Goal: Information Seeking & Learning: Find specific fact

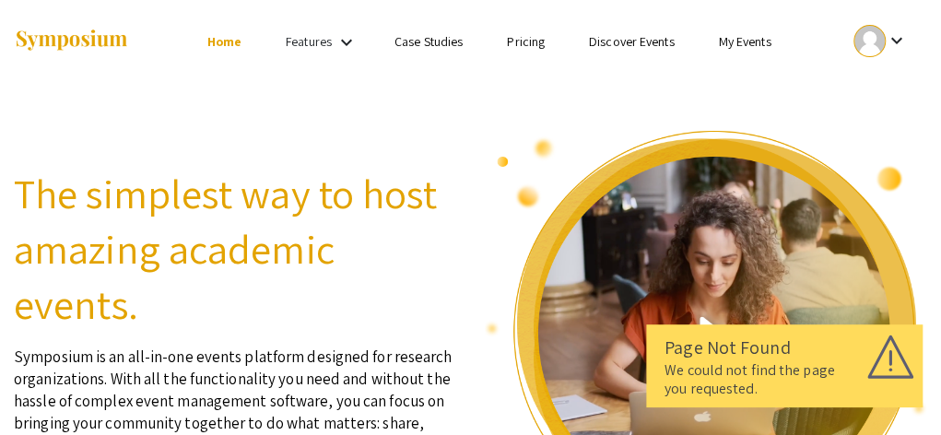
click at [888, 32] on mat-icon "keyboard_arrow_down" at bounding box center [896, 40] width 22 height 22
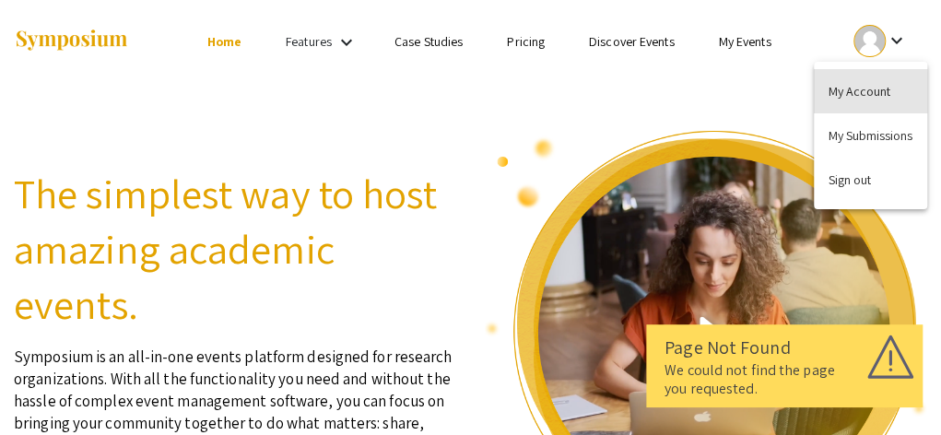
click at [876, 78] on button "My Account" at bounding box center [870, 91] width 113 height 44
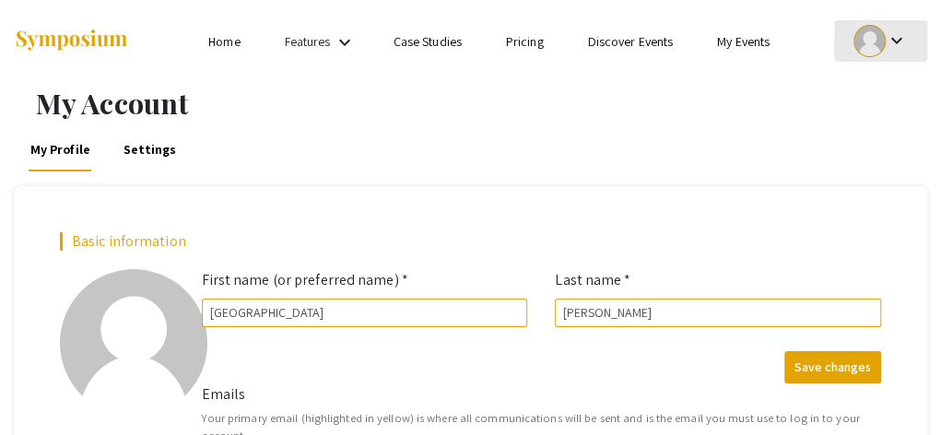
click at [883, 45] on div at bounding box center [869, 41] width 32 height 32
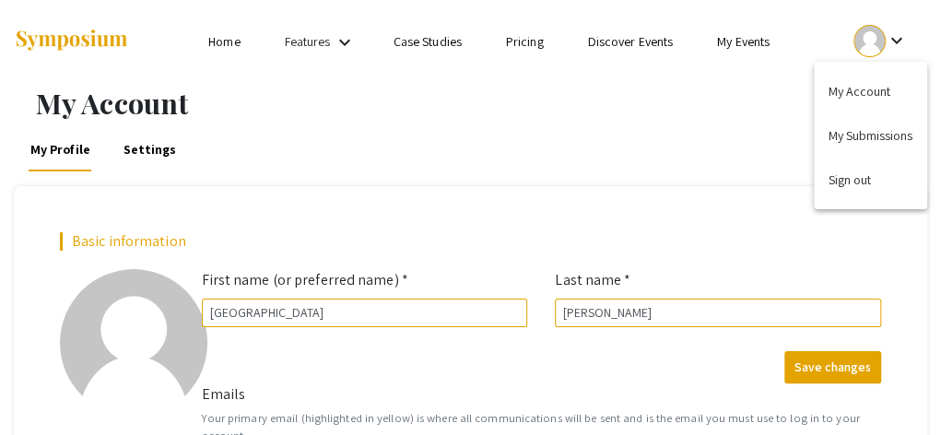
click at [641, 146] on div at bounding box center [470, 217] width 941 height 435
click at [731, 46] on link "My Events" at bounding box center [743, 41] width 53 height 17
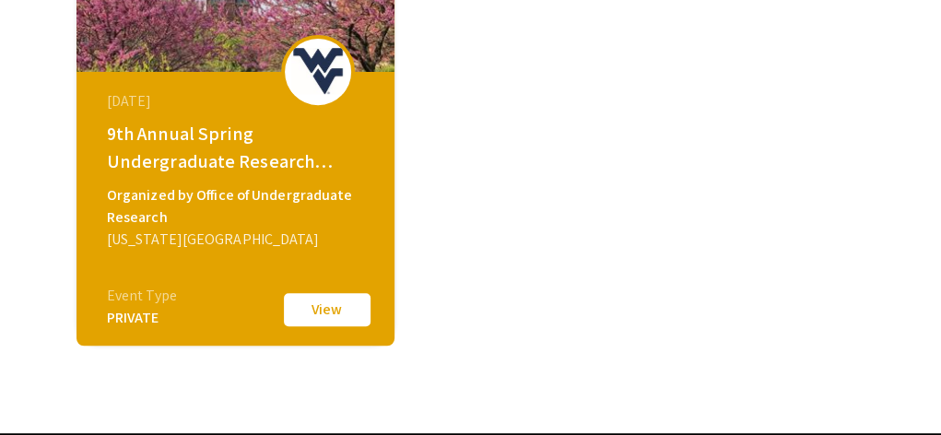
scroll to position [279, 0]
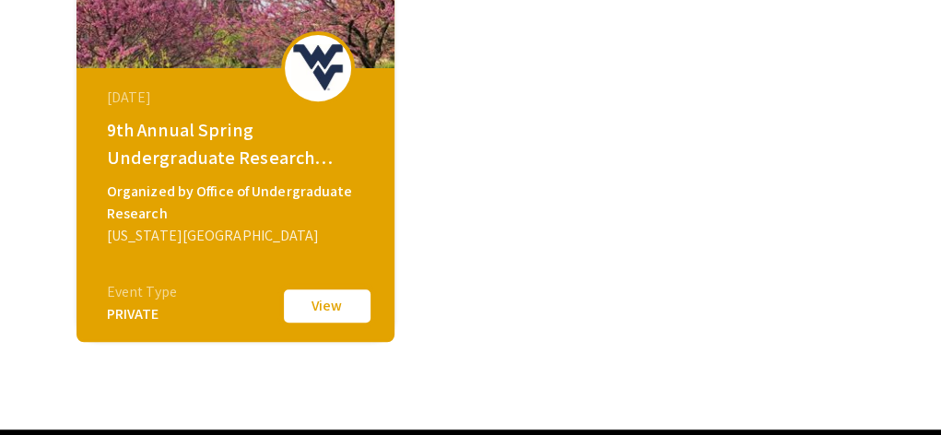
click at [315, 314] on button "View" at bounding box center [327, 306] width 92 height 39
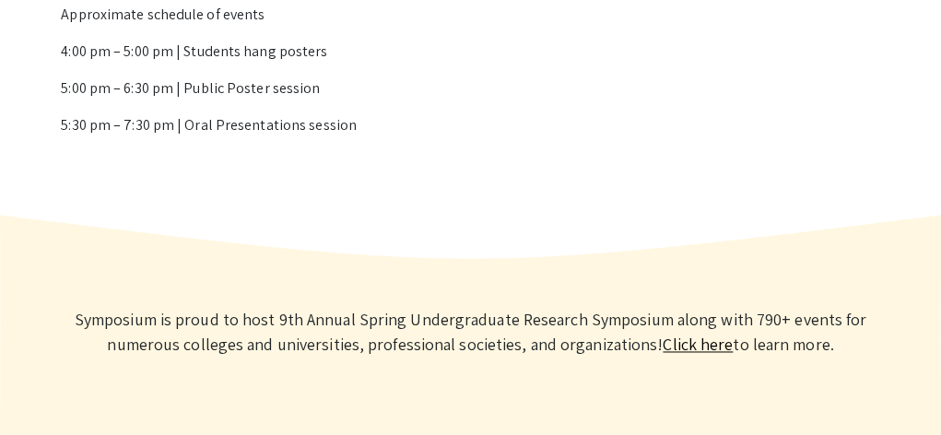
scroll to position [1060, 0]
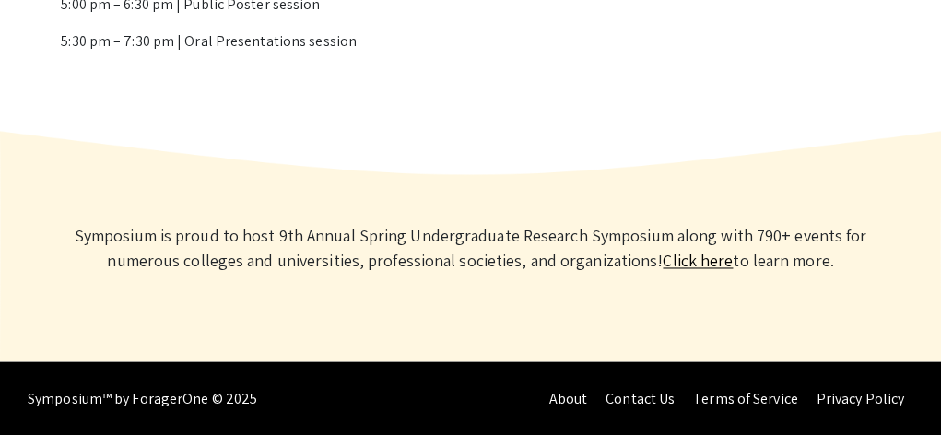
click at [696, 262] on link "Click here" at bounding box center [697, 260] width 70 height 21
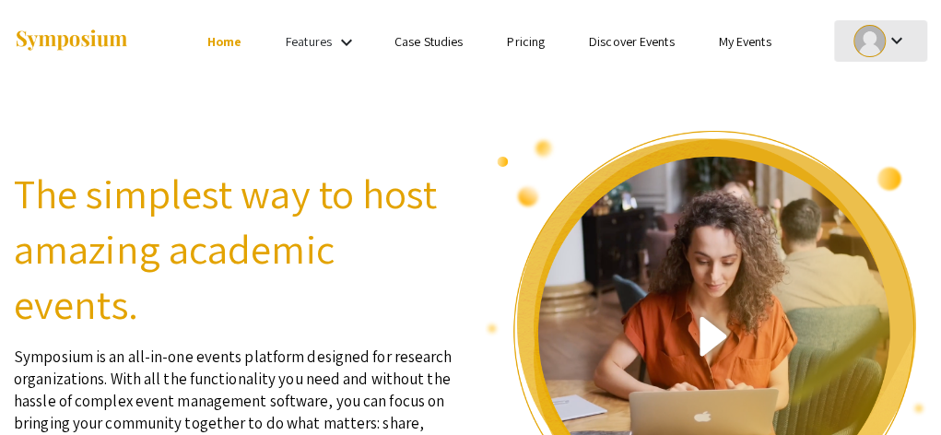
click at [892, 39] on mat-icon "keyboard_arrow_down" at bounding box center [896, 40] width 22 height 22
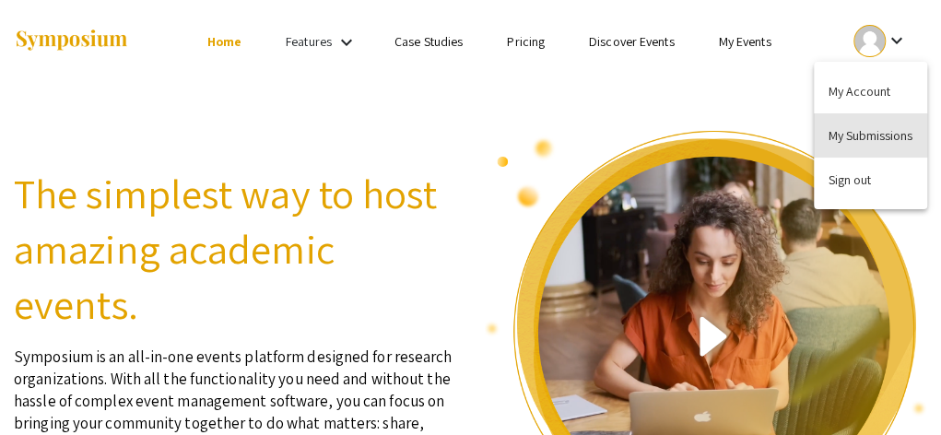
click at [841, 152] on button "My Submissions" at bounding box center [870, 135] width 113 height 44
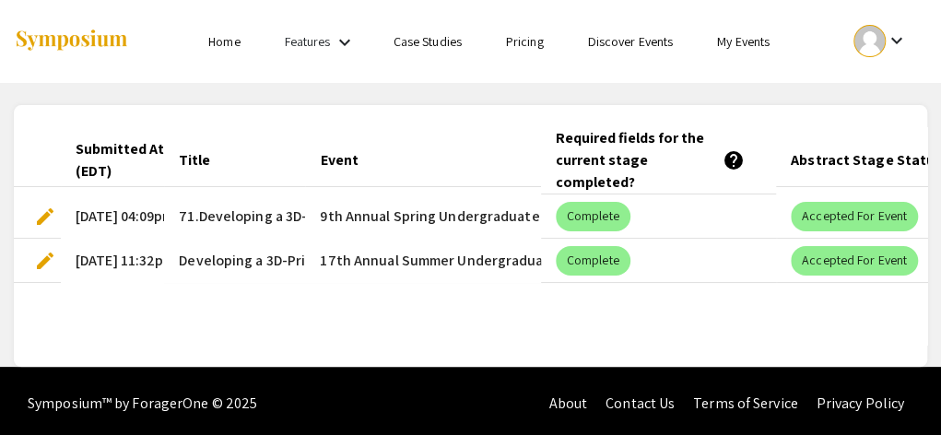
click at [408, 194] on mat-cell "9th Annual Spring Undergraduate Research Symposium" at bounding box center [422, 216] width 235 height 44
click at [208, 205] on span "71.Developing a 3D-Printed Microdevice to Analyze the Conformation of Myoglobin…" at bounding box center [542, 216] width 727 height 22
click at [42, 205] on span "edit" at bounding box center [45, 216] width 22 height 22
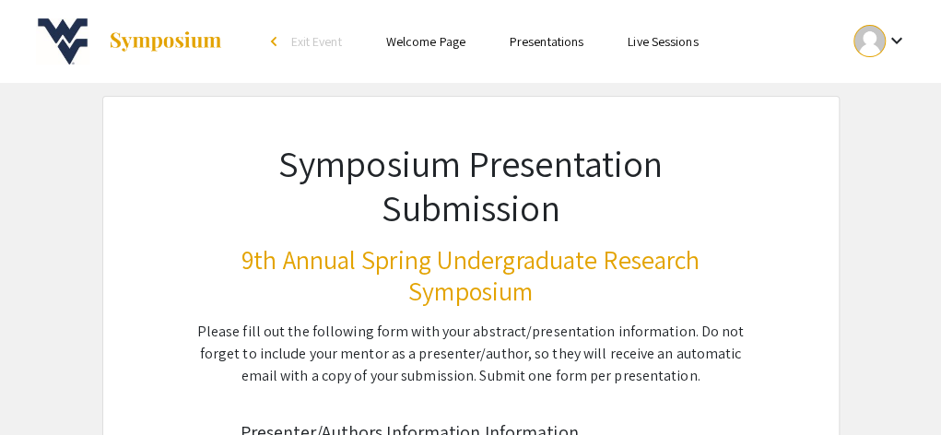
select select "custom"
type input "0"
select select "custom"
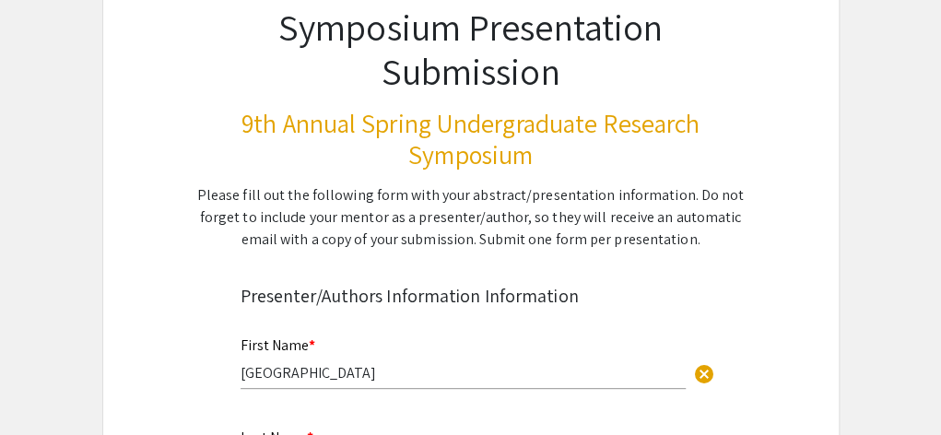
type input "1"
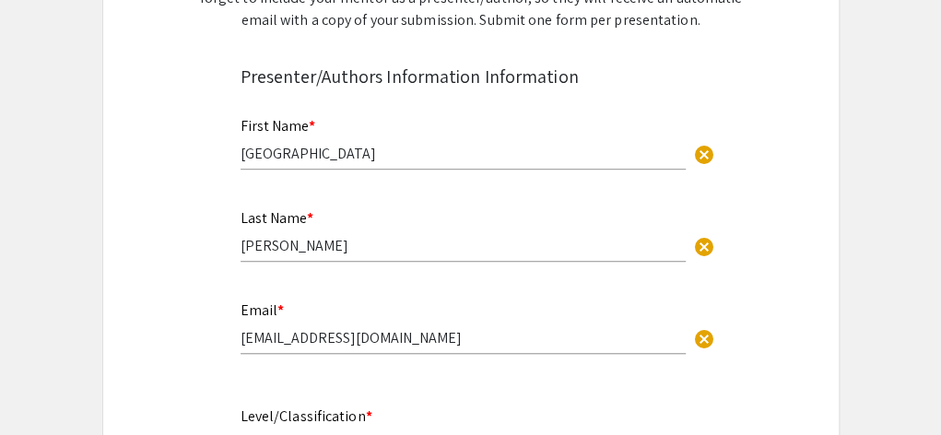
select select "auto"
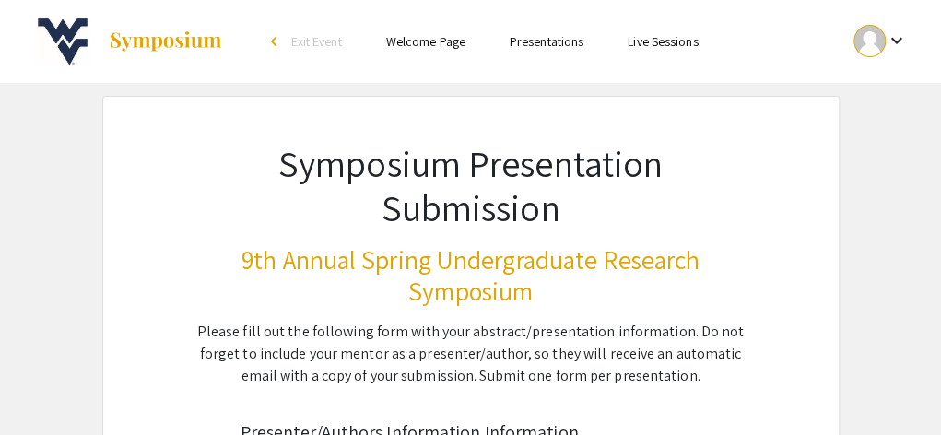
click at [308, 34] on span "Exit Event" at bounding box center [316, 41] width 51 height 17
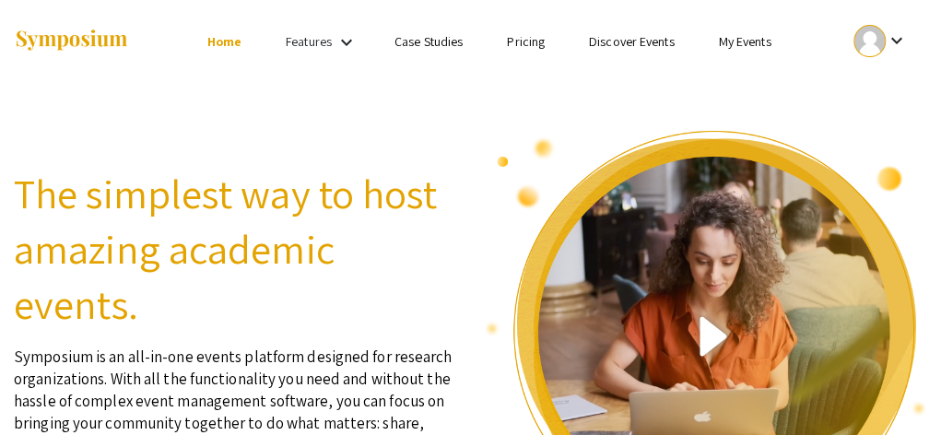
click at [612, 40] on link "Discover Events" at bounding box center [632, 41] width 86 height 17
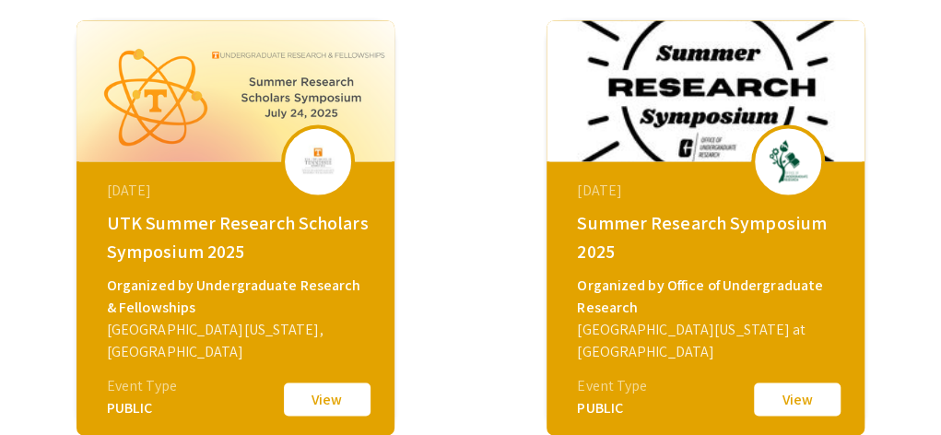
scroll to position [1432, 0]
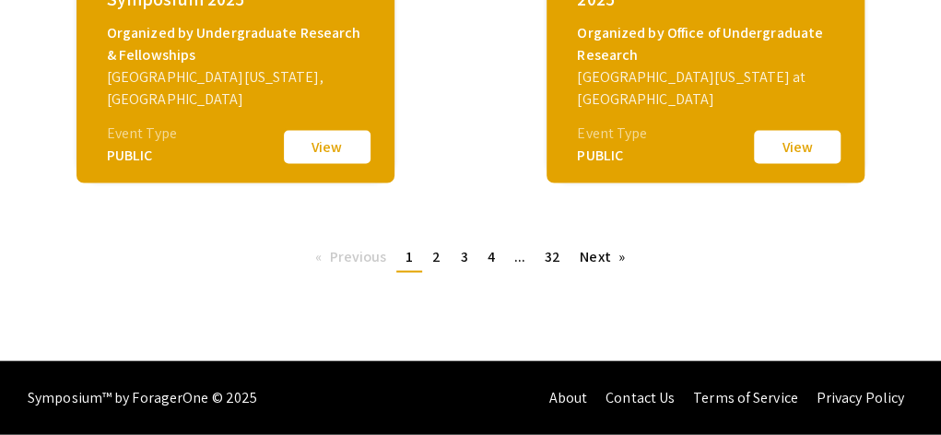
click at [591, 257] on link "Next page" at bounding box center [602, 257] width 64 height 28
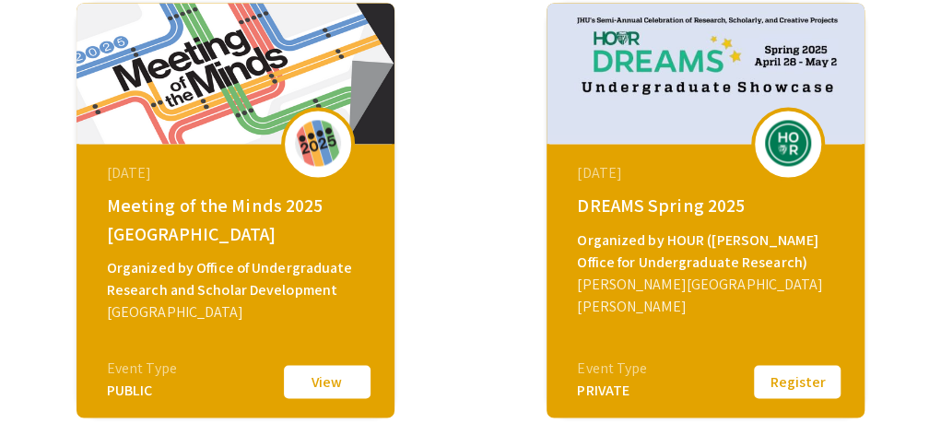
scroll to position [1432, 0]
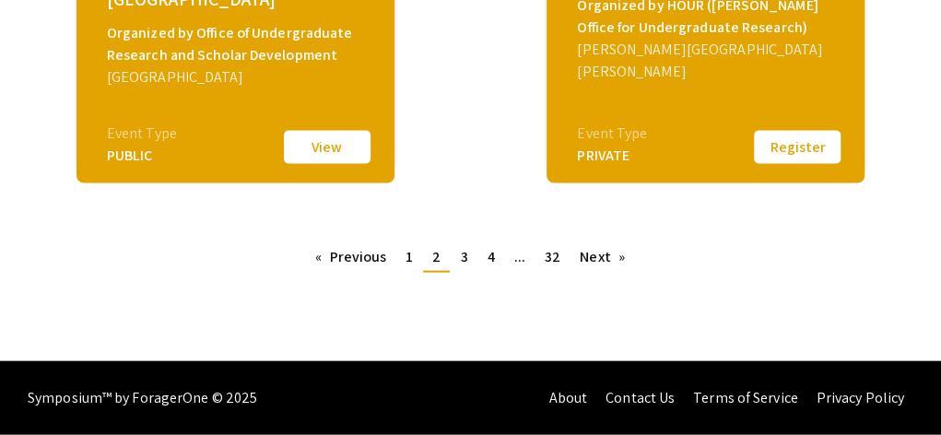
click at [590, 258] on link "Next page" at bounding box center [602, 257] width 64 height 28
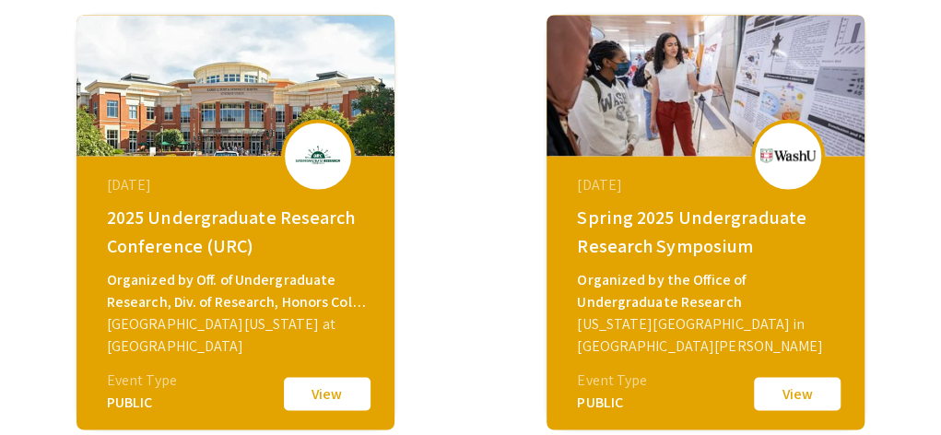
scroll to position [1432, 0]
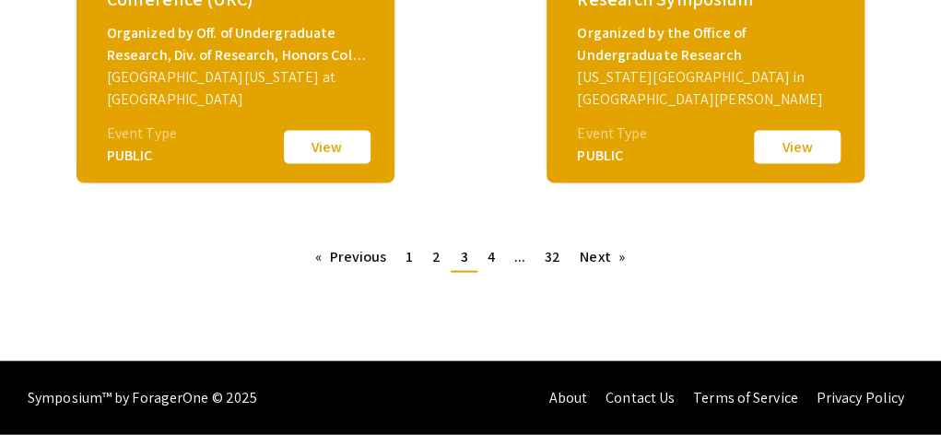
click at [600, 263] on link "Next page" at bounding box center [602, 257] width 64 height 28
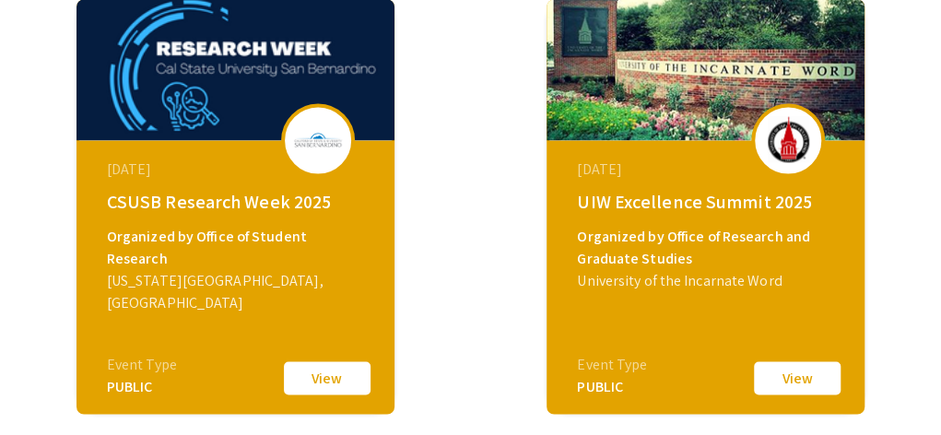
scroll to position [1432, 0]
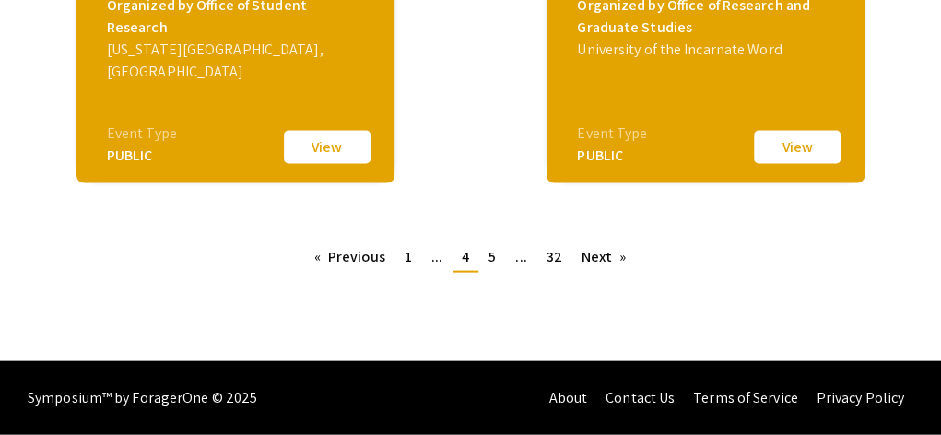
click at [612, 265] on link "Next page" at bounding box center [604, 257] width 64 height 28
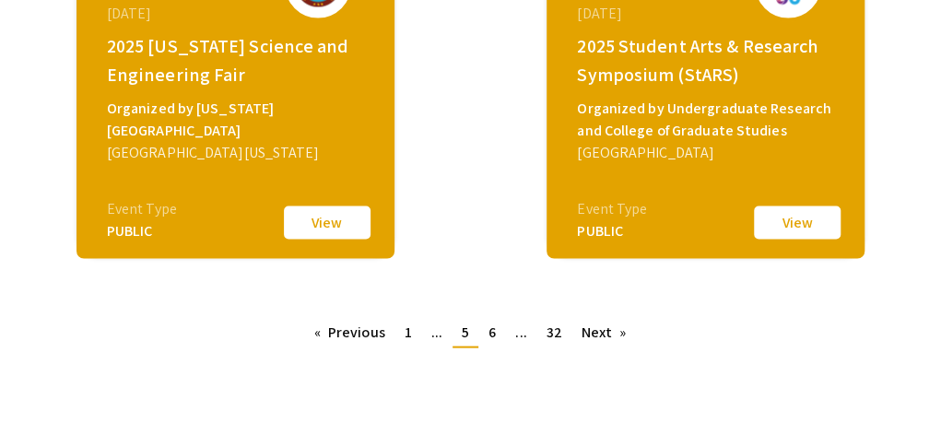
scroll to position [1365, 0]
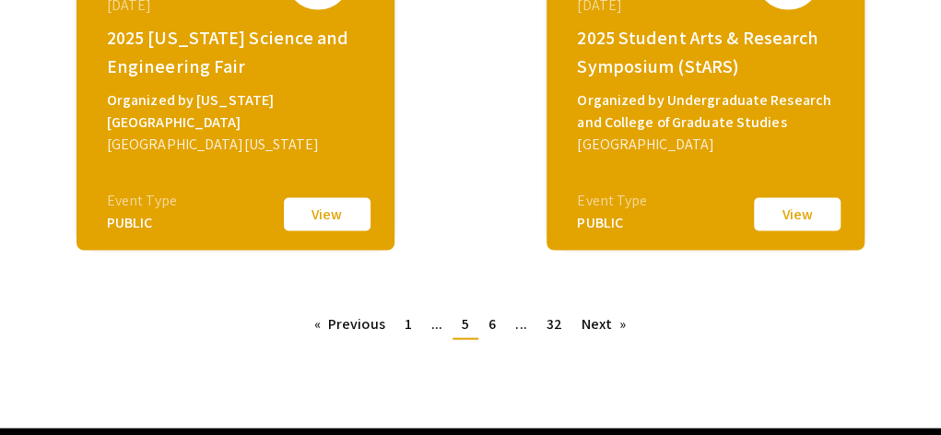
click at [608, 329] on link "Next page" at bounding box center [604, 324] width 64 height 28
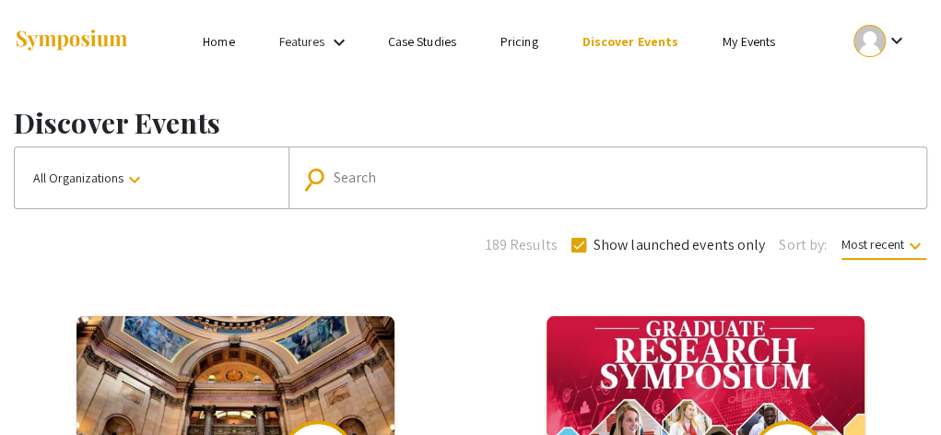
click at [451, 163] on div "Search" at bounding box center [622, 177] width 576 height 29
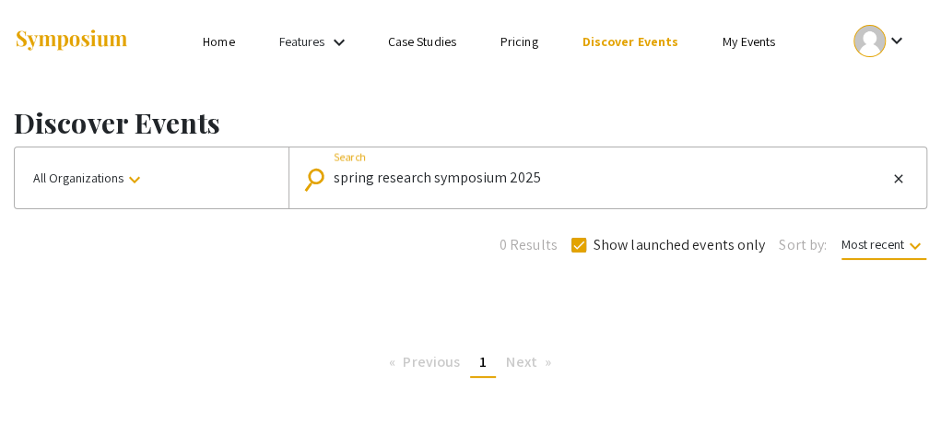
type input "spring research symposium 2025"
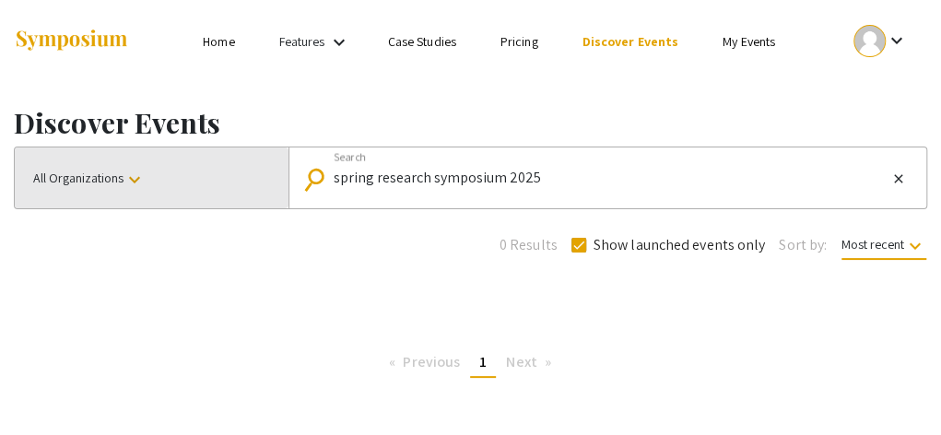
click at [135, 164] on button "All Organizations keyboard_arrow_down" at bounding box center [152, 177] width 274 height 61
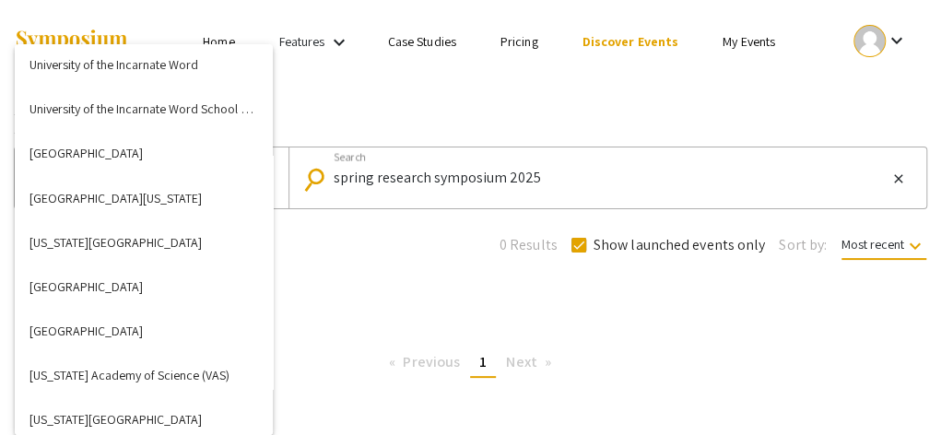
scroll to position [7407, 0]
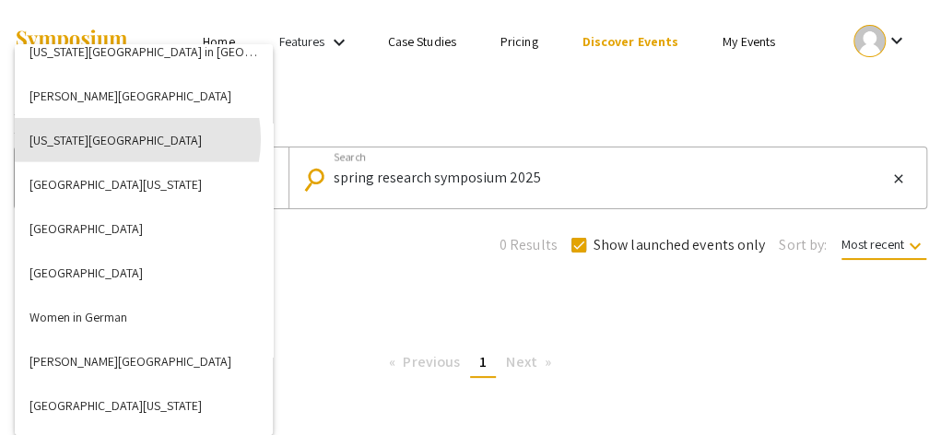
click at [133, 139] on button "[US_STATE][GEOGRAPHIC_DATA]" at bounding box center [144, 140] width 258 height 44
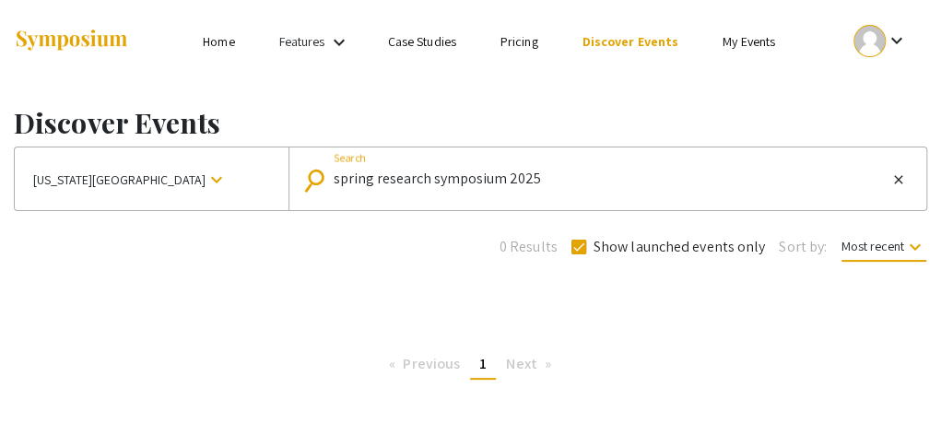
click at [564, 181] on input "spring research symposium 2025" at bounding box center [611, 178] width 554 height 17
drag, startPoint x: 564, startPoint y: 181, endPoint x: 232, endPoint y: 154, distance: 332.8
click at [232, 154] on div "[US_STATE][GEOGRAPHIC_DATA] keyboard_arrow_down search spring research symposiu…" at bounding box center [470, 178] width 913 height 64
checkbox input "false"
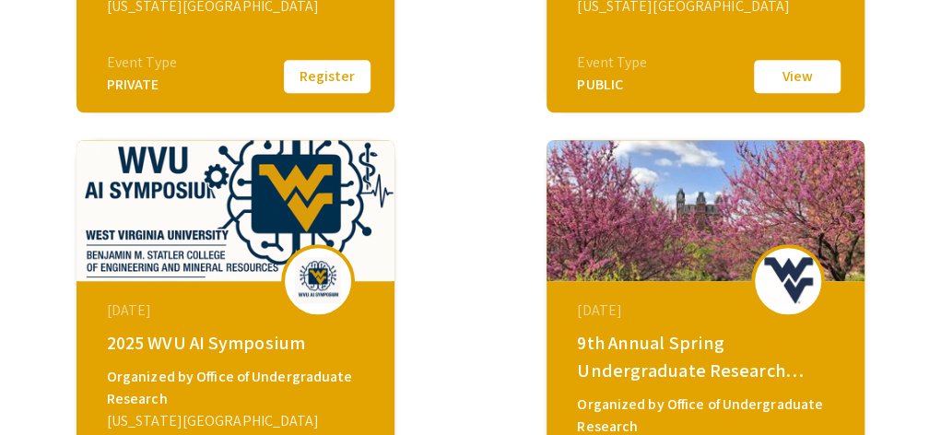
scroll to position [780, 0]
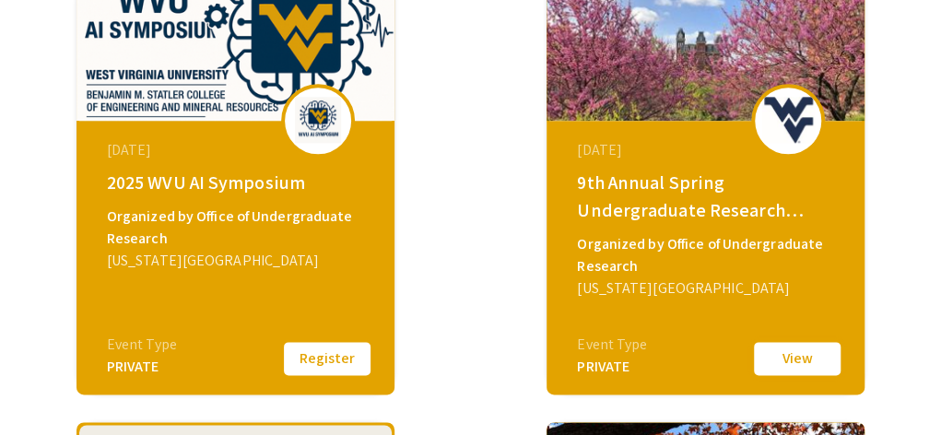
click at [766, 350] on button "View" at bounding box center [797, 358] width 92 height 39
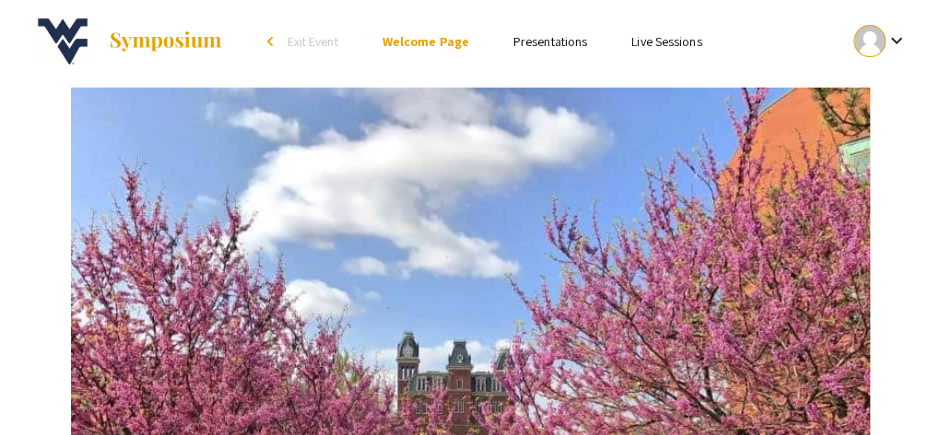
click at [547, 36] on link "Presentations" at bounding box center [550, 41] width 74 height 17
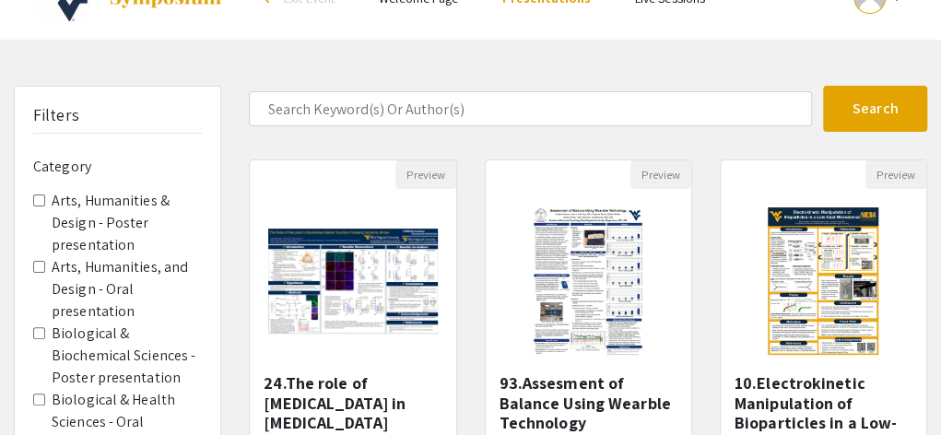
scroll to position [44, 0]
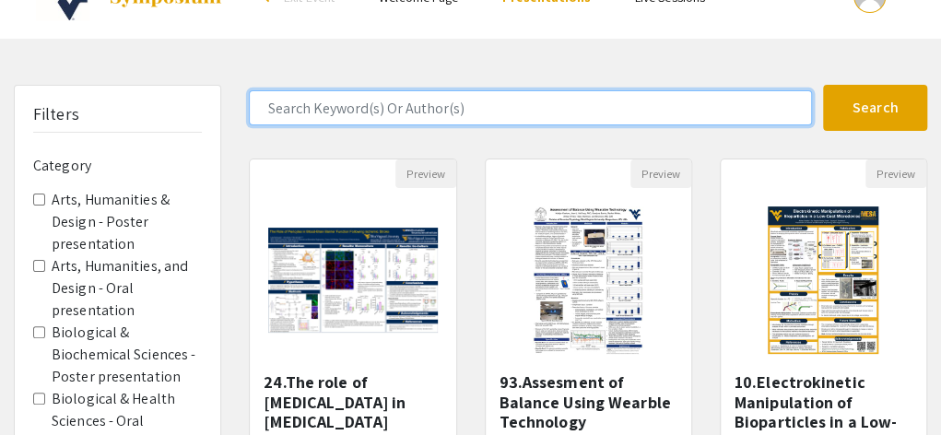
click at [449, 113] on input "Search Keyword(s) Or Author(s)" at bounding box center [530, 107] width 563 height 35
type input "[PERSON_NAME]"
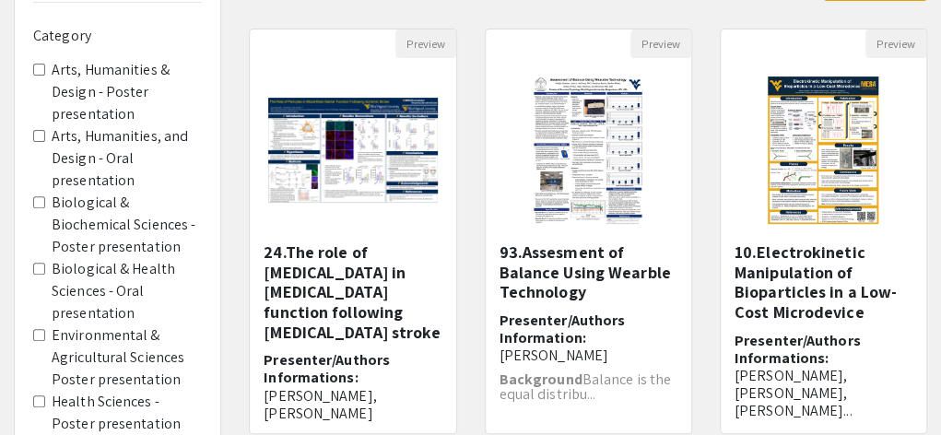
scroll to position [0, 0]
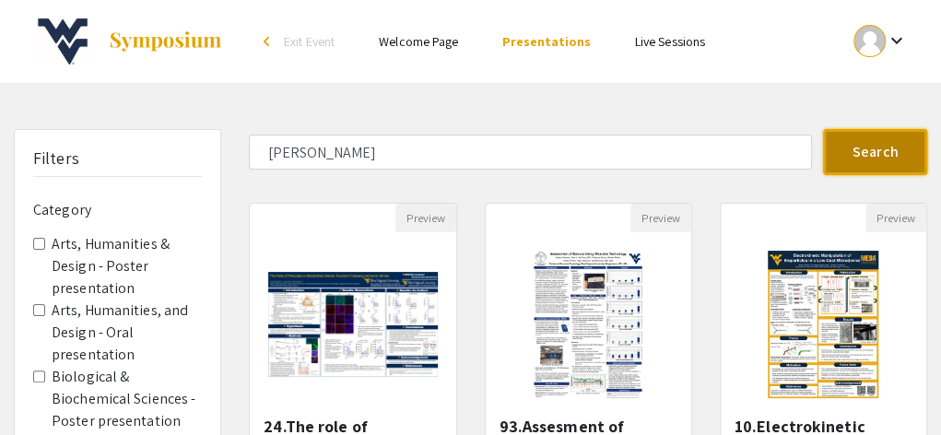
click at [874, 158] on button "Search" at bounding box center [875, 152] width 104 height 46
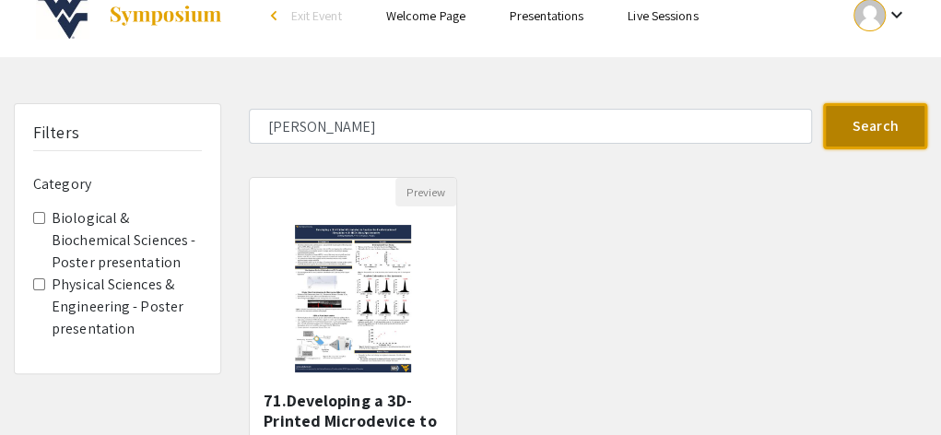
scroll to position [223, 0]
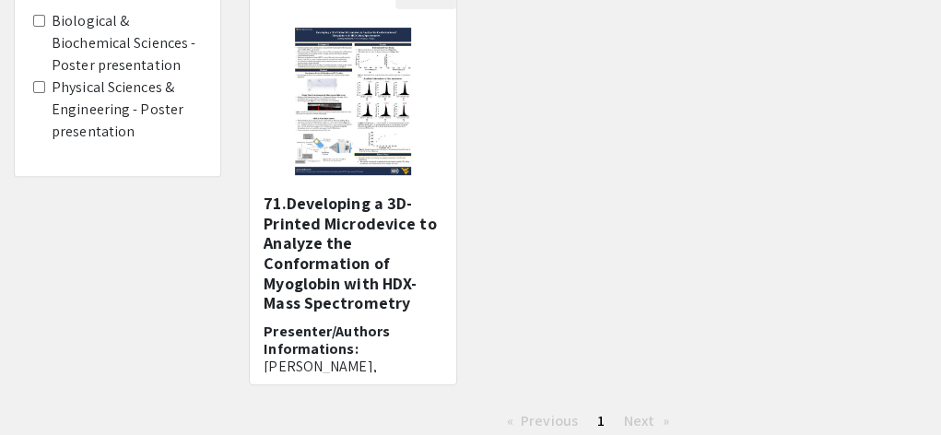
click at [345, 222] on h5 "71.Developing a 3D-Printed Microdevice to Analyze the Conformation of Myoglobin…" at bounding box center [352, 253] width 178 height 120
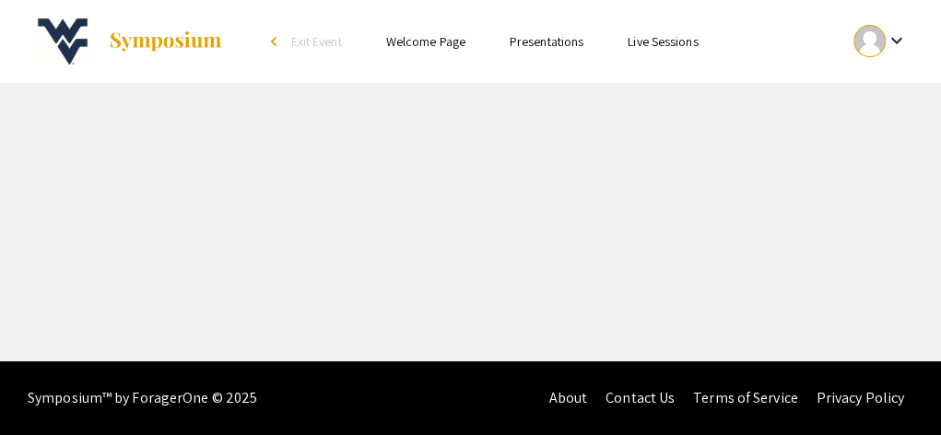
select select "custom"
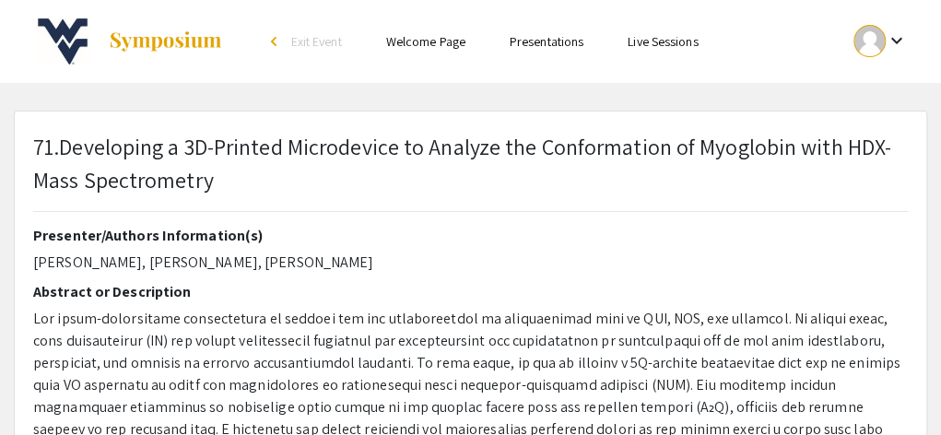
type input "0"
select select "auto"
type input "1"
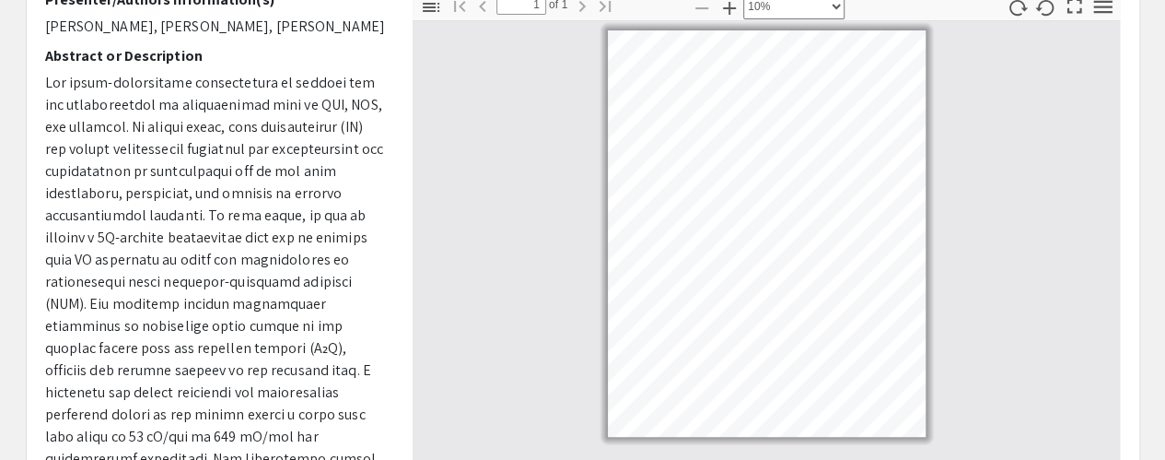
scroll to position [202, 0]
select select "custom"
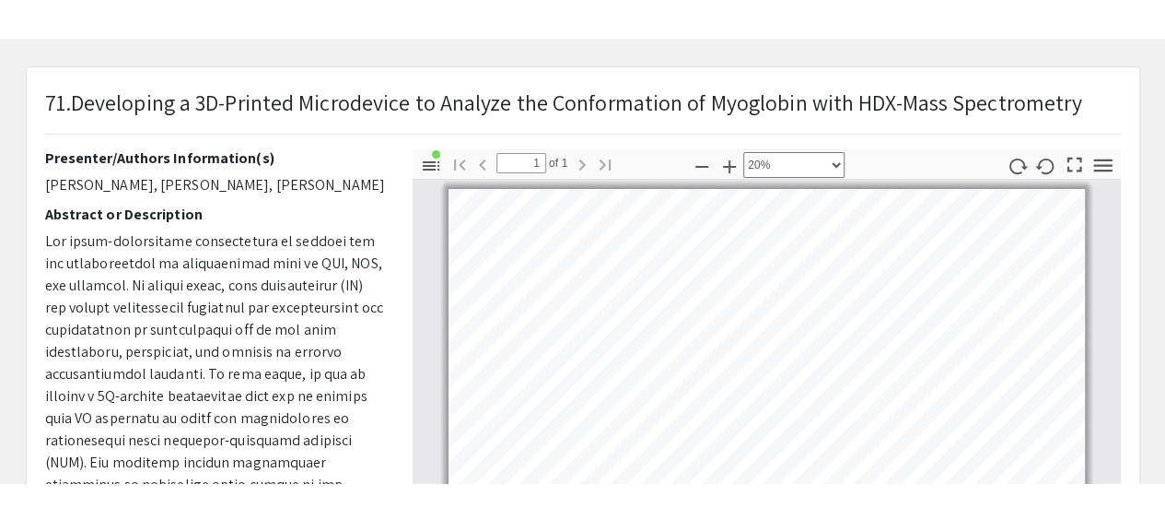
scroll to position [67, 0]
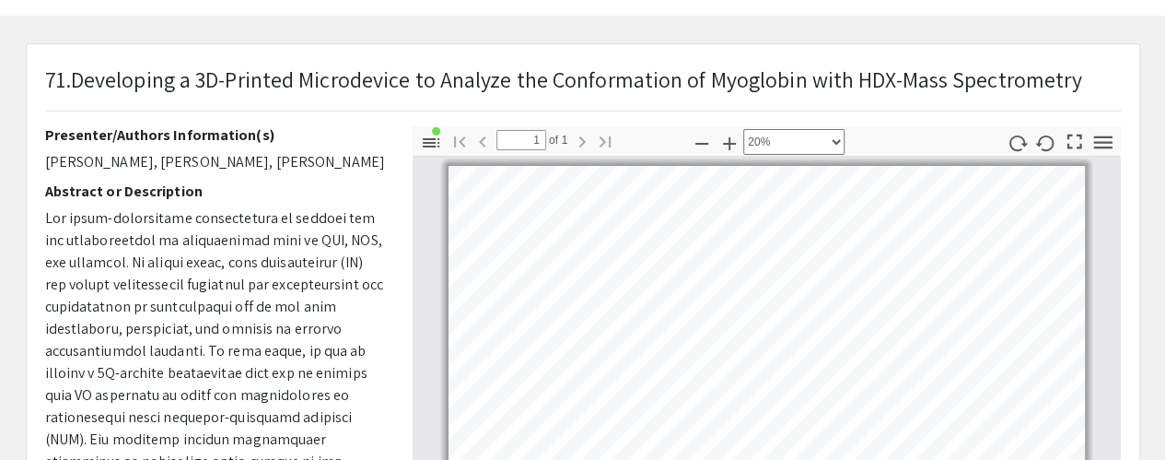
click at [483, 30] on div "Skip navigation arrow_back_ios Exit Event Welcome Page Presentations Live Sessi…" at bounding box center [582, 468] width 1165 height 1070
